Goal: Find specific page/section: Find specific page/section

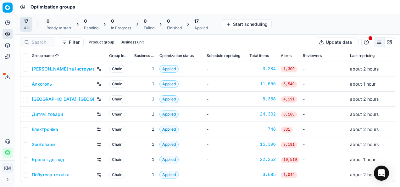
click at [46, 113] on link "Дитячі товари" at bounding box center [47, 114] width 31 height 6
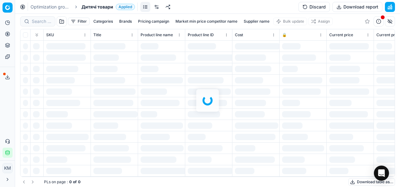
click at [35, 23] on div at bounding box center [207, 100] width 385 height 173
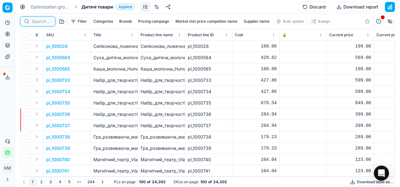
click at [35, 23] on input at bounding box center [41, 21] width 19 height 6
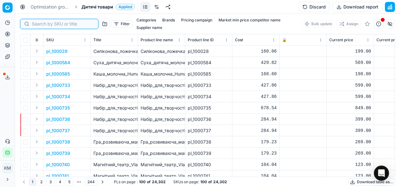
paste input "538205"
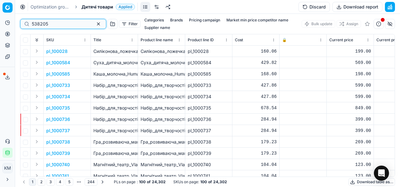
type input "538205"
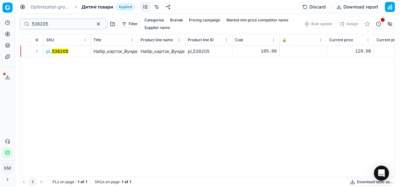
click at [60, 51] on mark "538205" at bounding box center [60, 50] width 16 height 5
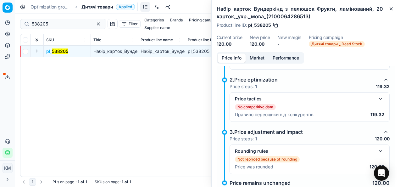
scroll to position [118, 0]
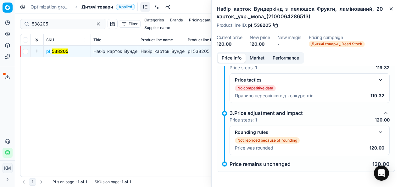
click at [377, 131] on button "button" at bounding box center [381, 132] width 8 height 8
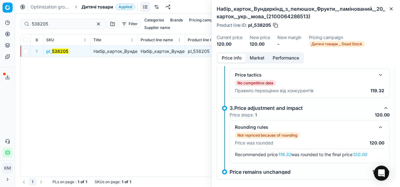
click at [377, 79] on button "button" at bounding box center [381, 75] width 8 height 8
